Goal: Communication & Community: Ask a question

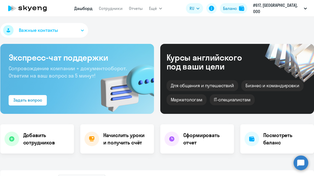
select select "30"
click at [115, 9] on link "Сотрудники" at bounding box center [111, 8] width 24 height 5
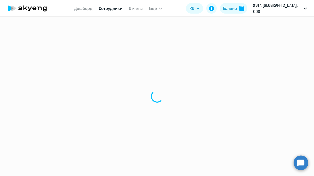
select select "30"
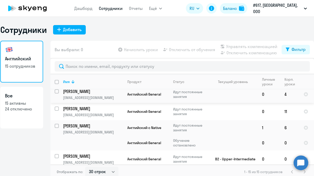
scroll to position [177, 0]
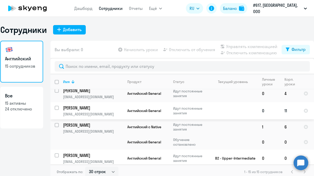
click at [55, 106] on input "select row 41355291" at bounding box center [60, 111] width 10 height 10
checkbox input "true"
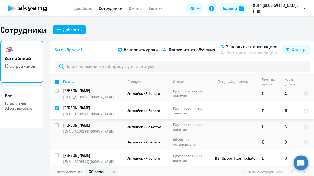
click at [85, 105] on p "[PERSON_NAME]" at bounding box center [92, 108] width 59 height 6
click at [88, 105] on p "[PERSON_NAME]" at bounding box center [92, 108] width 59 height 6
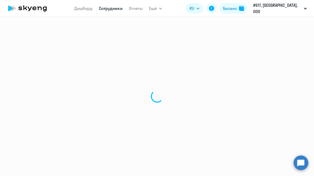
select select "english"
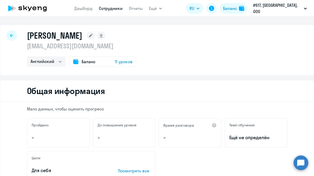
click at [93, 35] on icon at bounding box center [91, 36] width 4 height 4
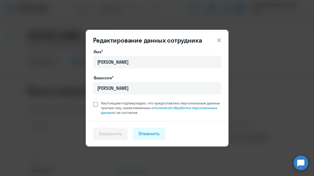
click at [96, 106] on span at bounding box center [95, 104] width 5 height 5
click at [93, 101] on input "Настоящим подтверждаю, что предоставляю персональные данные третьих лиц, ознако…" at bounding box center [93, 101] width 0 height 0
checkbox input "true"
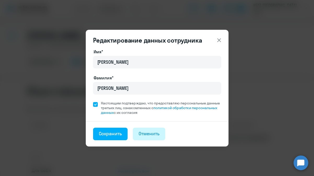
click at [158, 132] on div "Отменить" at bounding box center [149, 133] width 21 height 7
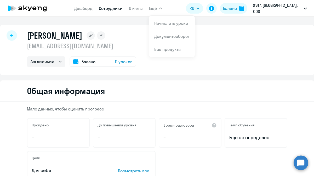
click at [157, 10] on span "Ещё" at bounding box center [153, 8] width 8 height 6
click at [219, 41] on div "[PERSON_NAME] [EMAIL_ADDRESS][DOMAIN_NAME] Английский Баланс 11 уроков" at bounding box center [157, 50] width 314 height 50
click at [157, 9] on span "Ещё" at bounding box center [153, 8] width 8 height 6
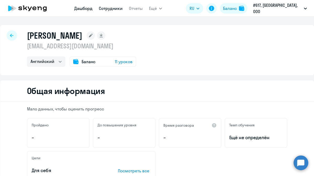
click at [89, 8] on link "Дашборд" at bounding box center [83, 8] width 18 height 5
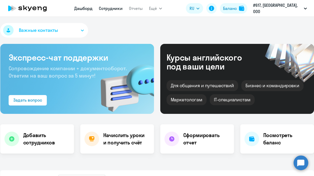
click at [113, 9] on link "Сотрудники" at bounding box center [111, 8] width 24 height 5
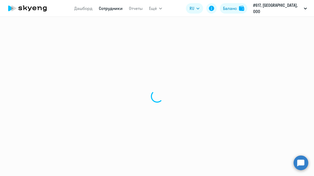
select select "30"
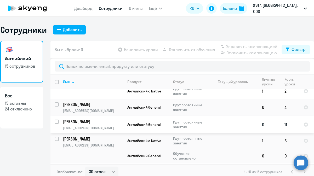
scroll to position [164, 0]
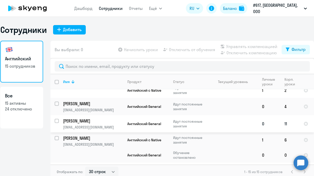
click at [57, 119] on input "select row 41355291" at bounding box center [60, 124] width 10 height 10
checkbox input "true"
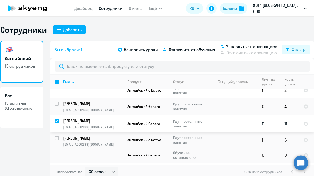
click at [89, 118] on p "[PERSON_NAME]" at bounding box center [92, 121] width 59 height 6
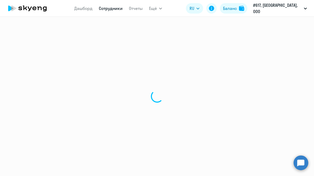
select select "english"
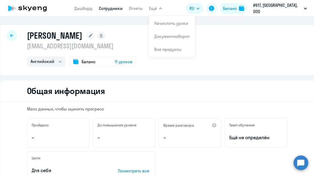
click at [162, 9] on button "Ещё" at bounding box center [155, 8] width 13 height 10
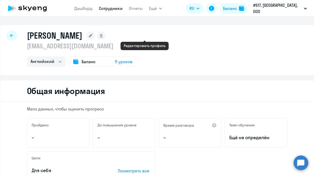
click at [95, 37] on rect at bounding box center [91, 35] width 8 height 8
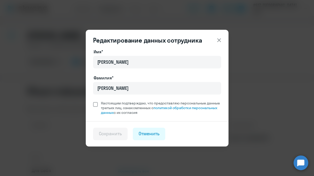
click at [96, 103] on span at bounding box center [95, 104] width 5 height 5
click at [93, 101] on input "Настоящим подтверждаю, что предоставляю персональные данные третьих лиц, ознако…" at bounding box center [93, 101] width 0 height 0
checkbox input "true"
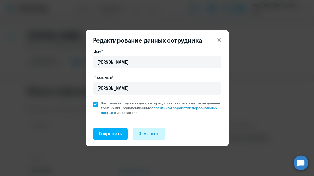
click at [145, 133] on div "Отменить" at bounding box center [149, 133] width 21 height 7
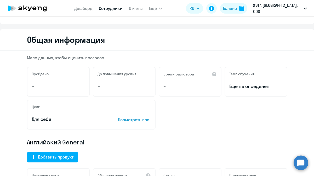
scroll to position [53, 0]
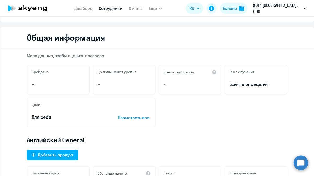
click at [304, 165] on circle at bounding box center [301, 163] width 15 height 15
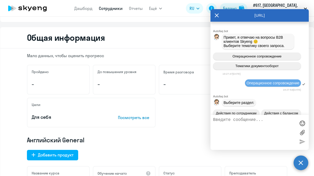
scroll to position [67, 0]
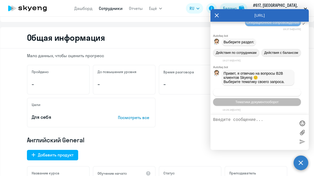
click at [242, 93] on span "Операционное сопровождение" at bounding box center [256, 92] width 49 height 4
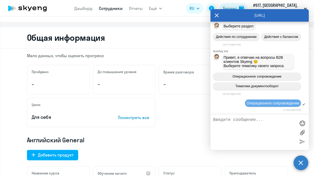
scroll to position [116, 0]
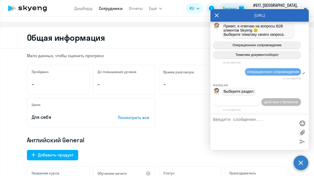
click at [241, 102] on span "Действия по сотрудникам" at bounding box center [236, 102] width 41 height 4
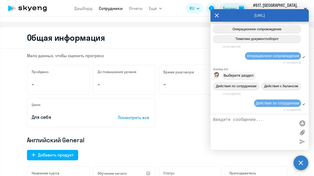
scroll to position [185, 0]
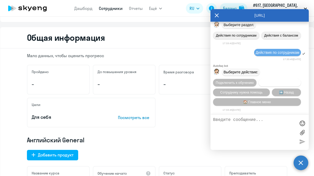
click at [266, 81] on span "Отключить от обучения" at bounding box center [279, 83] width 37 height 4
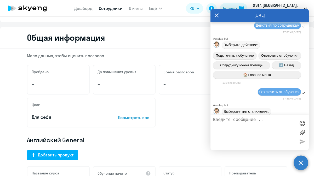
scroll to position [255, 0]
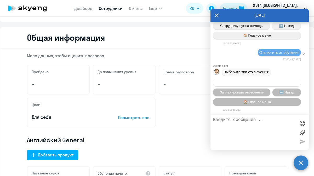
click at [246, 82] on span "Автоматическое отключение" at bounding box center [256, 83] width 45 height 4
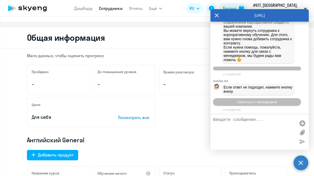
scroll to position [395, 0]
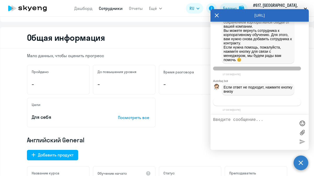
click at [248, 102] on span "Связаться с менеджером" at bounding box center [257, 102] width 40 height 4
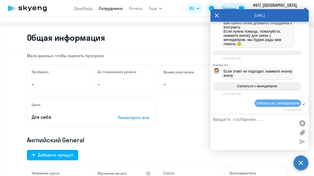
scroll to position [411, 0]
click at [236, 117] on div at bounding box center [259, 132] width 98 height 35
click at [232, 119] on textarea at bounding box center [254, 133] width 83 height 30
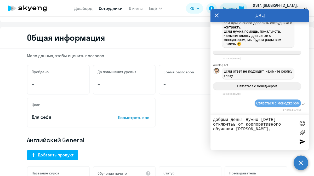
click at [234, 126] on textarea "Добрый день! Нужно [DATE] отключтьь от корпоративного обучения [PERSON_NAME]," at bounding box center [254, 133] width 83 height 30
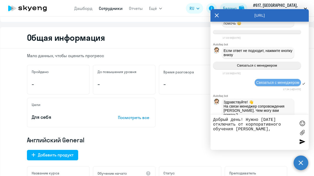
scroll to position [441, 0]
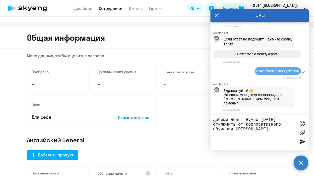
type textarea "Добрый день! Нужно [DATE] отключить от корпоративного обучения [PERSON_NAME],"
click at [298, 162] on circle at bounding box center [301, 163] width 15 height 15
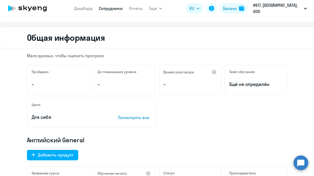
click at [298, 162] on circle at bounding box center [301, 163] width 15 height 15
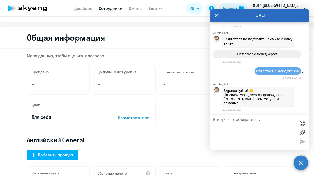
scroll to position [0, 0]
click at [251, 120] on textarea at bounding box center [254, 133] width 83 height 30
type textarea "[PERSON_NAME]"
click at [287, 146] on textarea at bounding box center [254, 133] width 83 height 30
click at [216, 16] on icon at bounding box center [217, 16] width 4 height 4
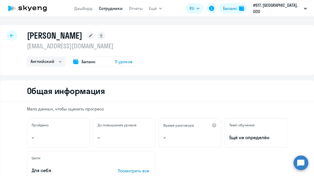
select select "english"
click at [304, 162] on circle at bounding box center [301, 163] width 15 height 15
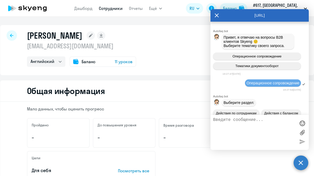
scroll to position [441, 0]
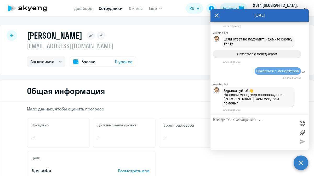
click at [245, 120] on textarea at bounding box center [254, 133] width 83 height 30
type textarea "Добрый день! Сегодня отключить от обучения Капустину Алину."
click at [302, 141] on div at bounding box center [302, 142] width 8 height 8
click at [301, 142] on div at bounding box center [302, 142] width 8 height 8
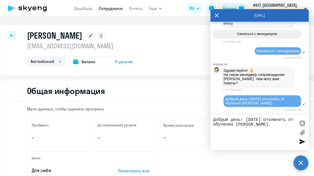
click at [302, 140] on div at bounding box center [302, 142] width 8 height 8
